Goal: Task Accomplishment & Management: Manage account settings

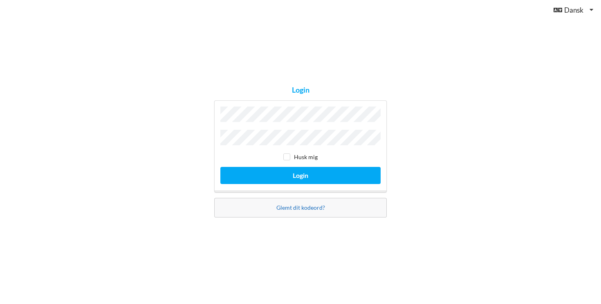
click at [298, 206] on link "Glemt dit kodeord?" at bounding box center [300, 207] width 49 height 7
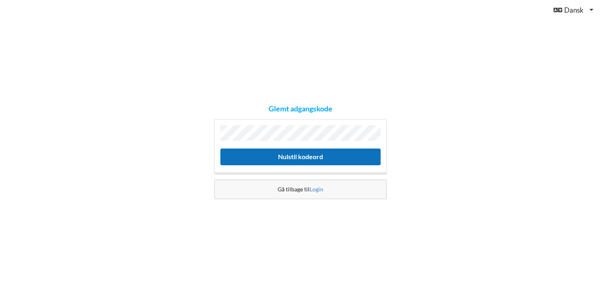
click at [259, 156] on button "Nulstil kodeord" at bounding box center [300, 157] width 160 height 17
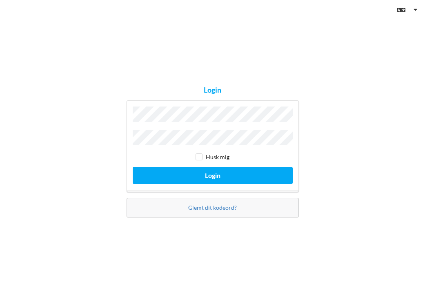
click at [217, 198] on div "Glemt dit kodeord?" at bounding box center [213, 208] width 172 height 20
click at [218, 204] on link "Glemt dit kodeord?" at bounding box center [212, 207] width 49 height 7
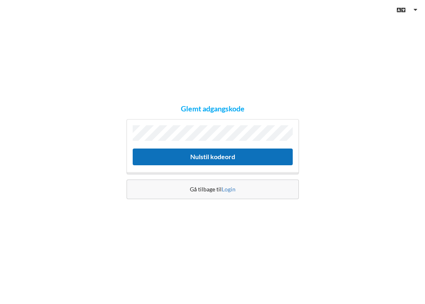
click at [204, 158] on button "Nulstil kodeord" at bounding box center [213, 157] width 160 height 17
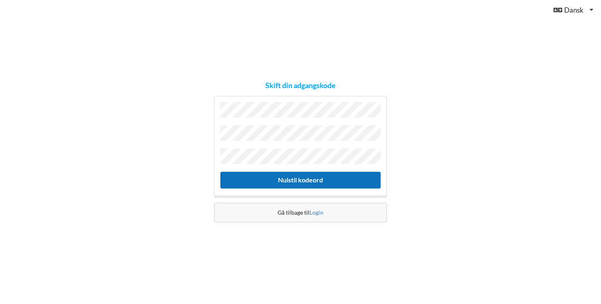
click at [289, 179] on button "Nulstil kodeord" at bounding box center [300, 180] width 160 height 17
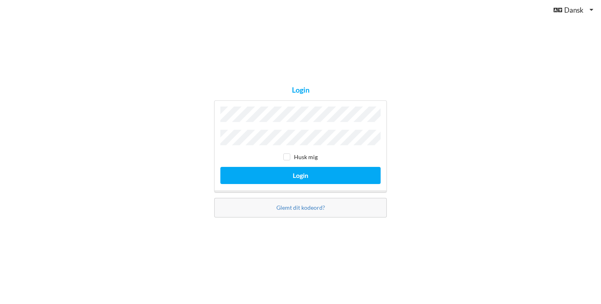
click at [418, 183] on div "Login Husk mig Login Glemt dit kodeord?" at bounding box center [300, 152] width 601 height 304
